Goal: Information Seeking & Learning: Learn about a topic

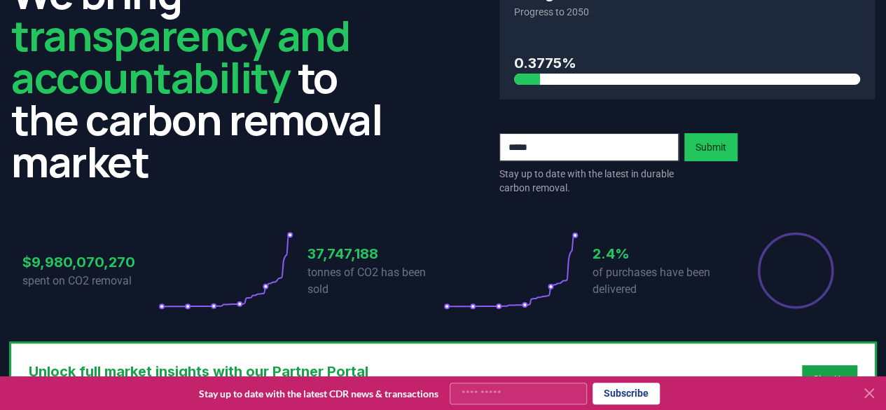
scroll to position [140, 0]
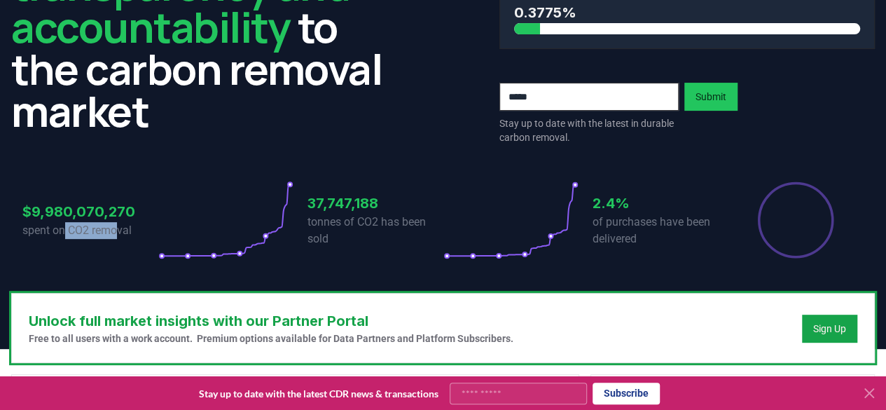
drag, startPoint x: 71, startPoint y: 232, endPoint x: 143, endPoint y: 232, distance: 71.4
click at [125, 233] on p "spent on CO2 removal" at bounding box center [90, 230] width 136 height 17
click at [320, 228] on p "tonnes of CO2 has been sold" at bounding box center [375, 231] width 136 height 34
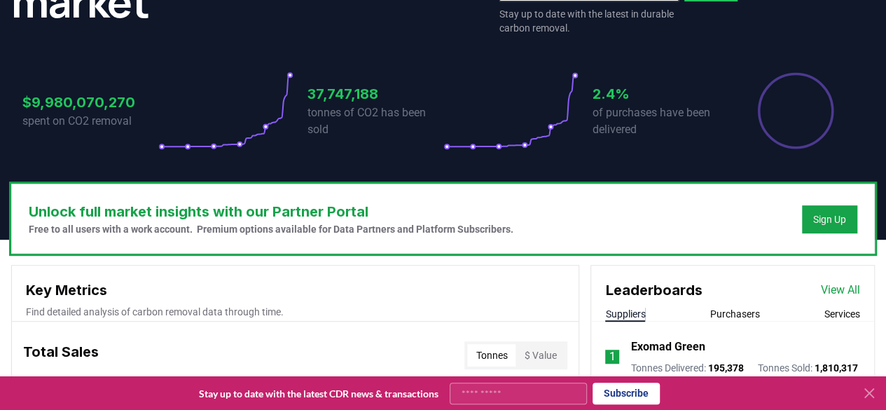
scroll to position [420, 0]
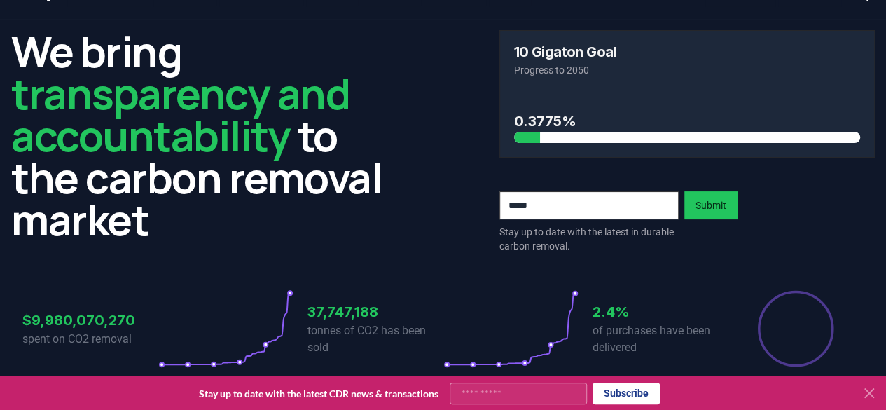
scroll to position [0, 0]
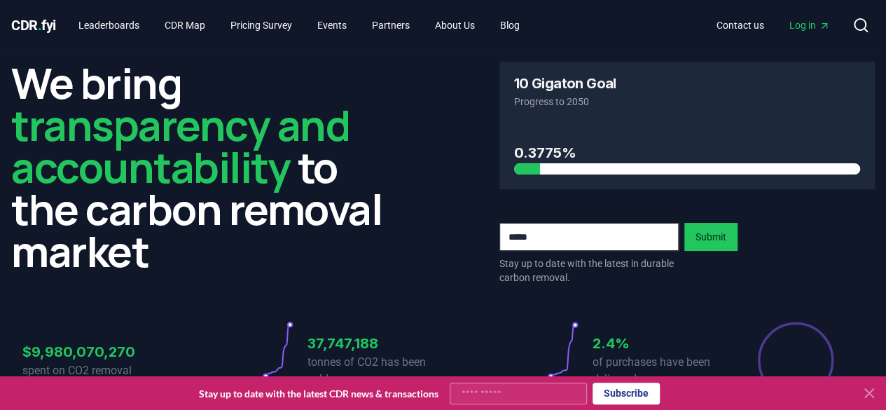
click at [239, 183] on h2 "We bring transparency and accountability to the carbon removal market" at bounding box center [199, 167] width 376 height 210
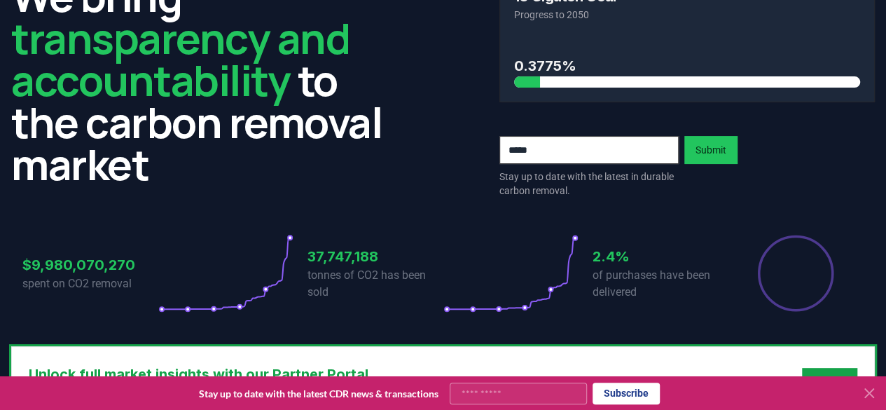
scroll to position [140, 0]
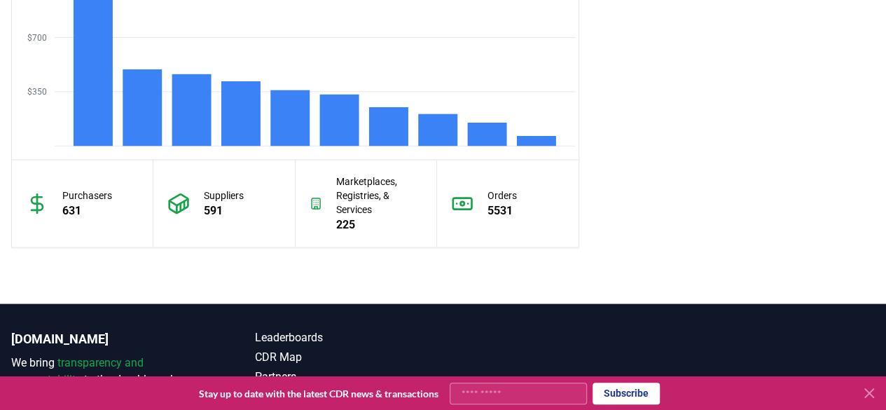
scroll to position [1191, 0]
